Goal: Information Seeking & Learning: Find specific fact

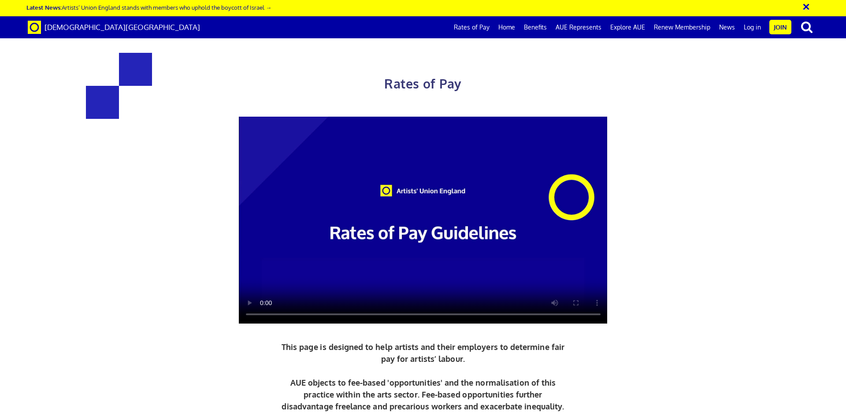
scroll to position [264, 0]
